Goal: Task Accomplishment & Management: Manage account settings

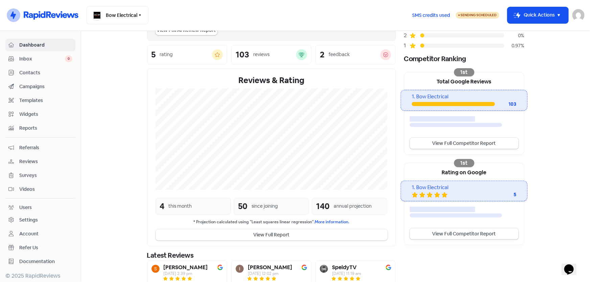
scroll to position [123, 0]
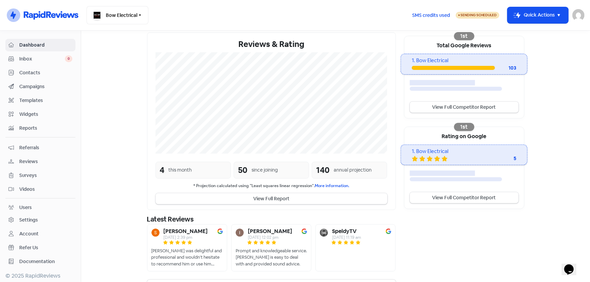
click at [30, 165] on link "Reviews" at bounding box center [40, 162] width 70 height 13
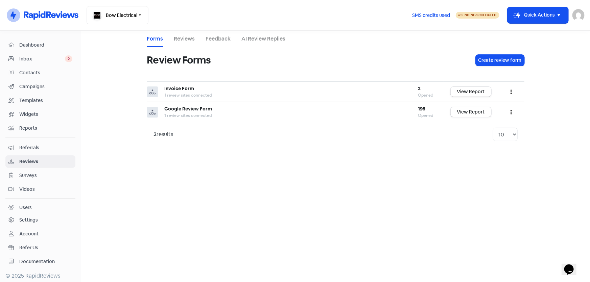
click at [188, 41] on link "Reviews" at bounding box center [184, 39] width 21 height 8
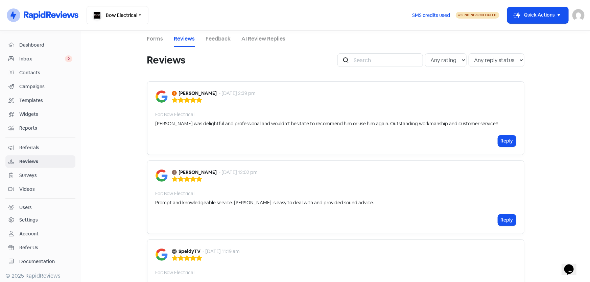
click at [217, 39] on link "Feedback" at bounding box center [218, 39] width 25 height 8
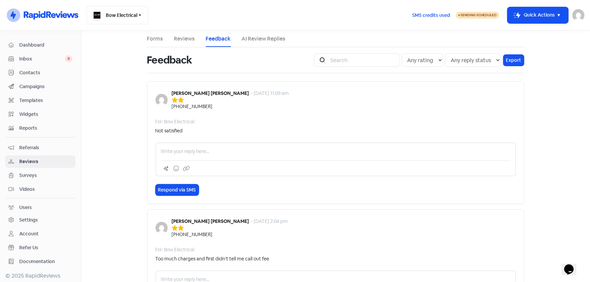
click at [147, 38] on link "Forms" at bounding box center [155, 39] width 16 height 8
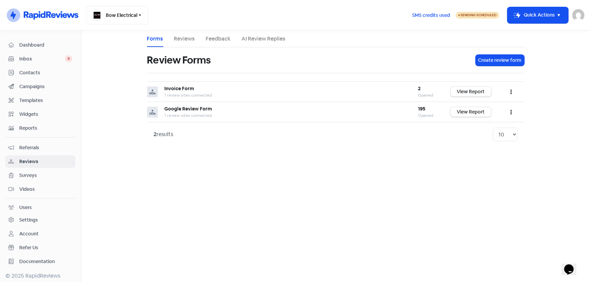
click at [189, 38] on link "Reviews" at bounding box center [184, 39] width 21 height 8
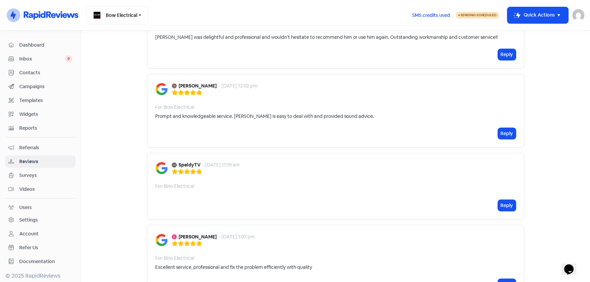
scroll to position [61, 0]
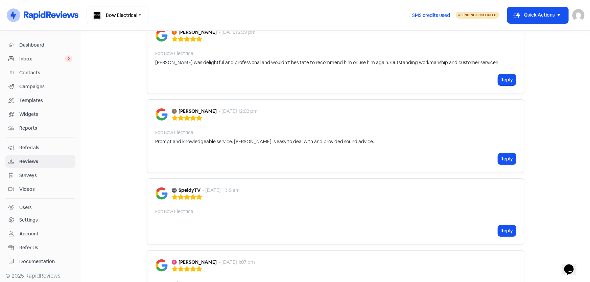
click at [38, 74] on span "Contacts" at bounding box center [45, 72] width 53 height 7
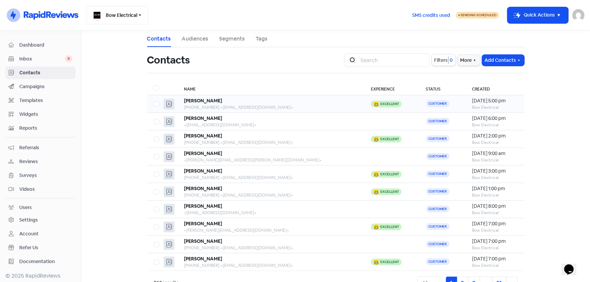
scroll to position [20, 0]
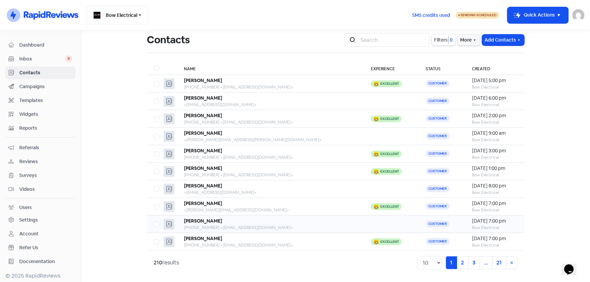
click at [154, 221] on label at bounding box center [154, 221] width 0 height 0
click at [154, 222] on input "checkbox" at bounding box center [156, 223] width 4 height 4
checkbox input "true"
click at [364, 221] on td at bounding box center [391, 225] width 55 height 18
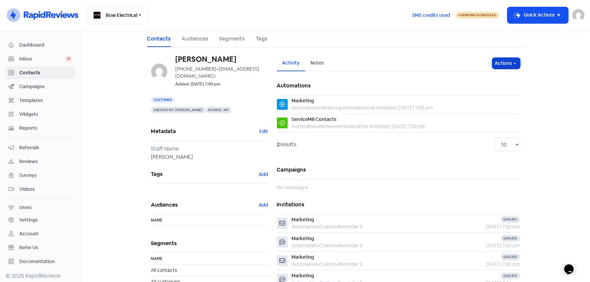
click at [509, 60] on button "Actions" at bounding box center [507, 63] width 28 height 11
click at [494, 107] on button "Unsubscribe" at bounding box center [493, 108] width 53 height 14
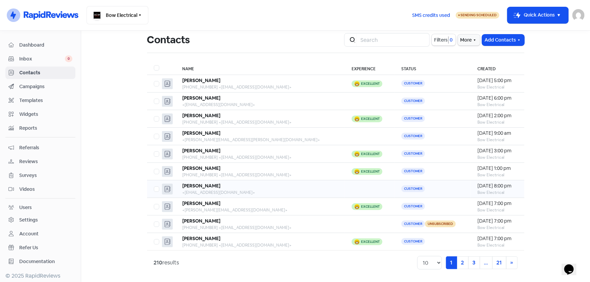
scroll to position [20, 0]
click at [260, 205] on div "[PERSON_NAME]" at bounding box center [260, 203] width 156 height 7
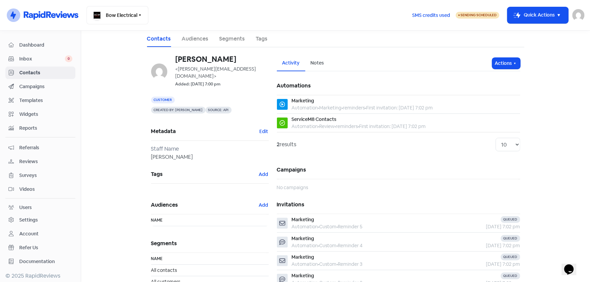
click at [194, 41] on link "Audiences" at bounding box center [195, 39] width 27 height 8
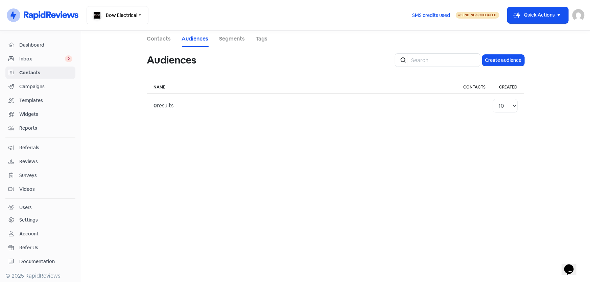
click at [172, 38] on ul "Contacts Audiences Segments Tags" at bounding box center [336, 39] width 378 height 17
click at [168, 38] on link "Contacts" at bounding box center [159, 39] width 24 height 8
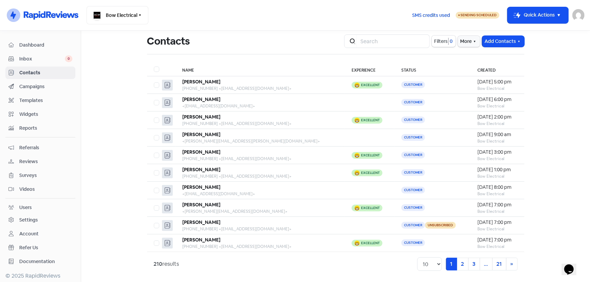
scroll to position [20, 0]
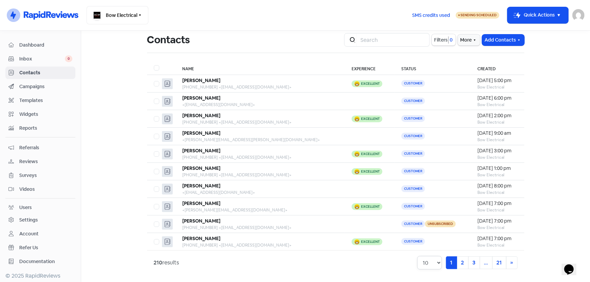
click at [426, 263] on select "10 20 30 50 100" at bounding box center [429, 263] width 25 height 14
select select "100"
click at [417, 256] on select "10 20 30 50 100" at bounding box center [429, 263] width 25 height 14
